Goal: Answer question/provide support

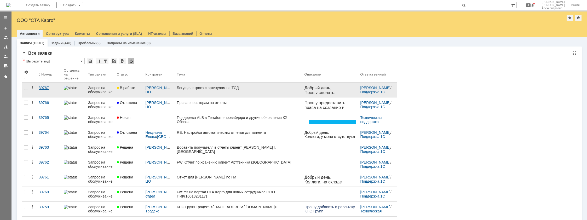
click at [45, 93] on link "39767" at bounding box center [49, 90] width 25 height 15
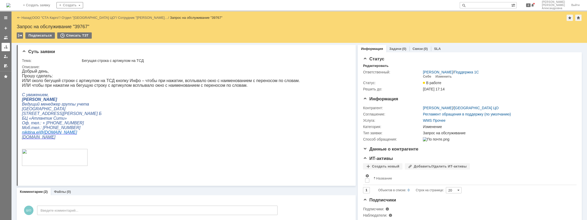
click at [4, 47] on div at bounding box center [6, 47] width 4 height 4
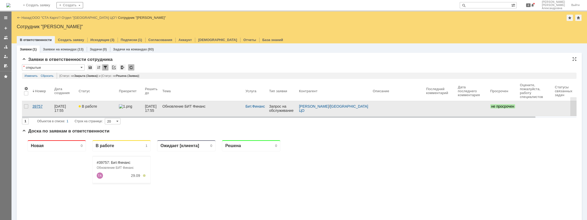
click at [46, 104] on div "39757" at bounding box center [41, 106] width 18 height 4
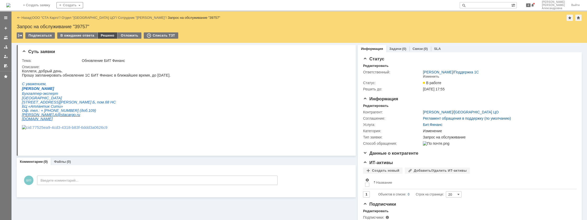
click at [104, 35] on div "Решено" at bounding box center [108, 35] width 20 height 6
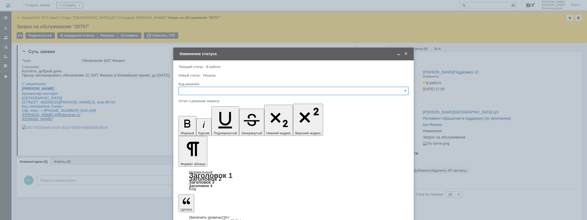
click at [196, 92] on input "text" at bounding box center [294, 91] width 230 height 8
click at [195, 159] on span "Решено" at bounding box center [293, 161] width 223 height 4
type input "Решено"
